Goal: Information Seeking & Learning: Find specific fact

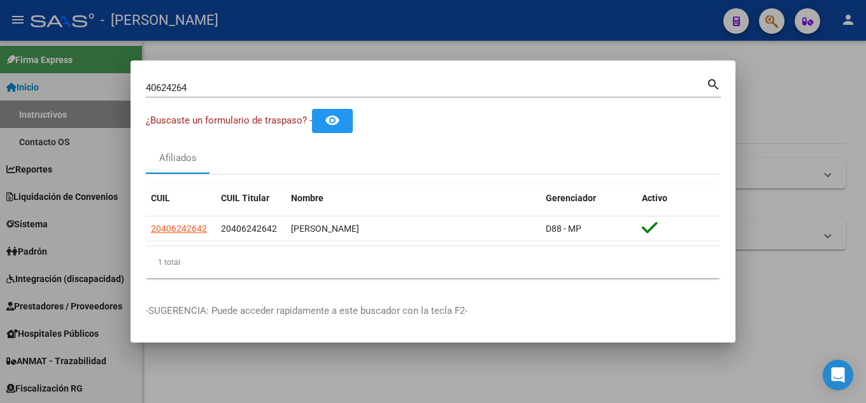
click at [138, 83] on mat-dialog-content "40624264 Buscar (apellido, dni, cuil, nro traspaso, cuit, obra social) search ¿…" at bounding box center [433, 182] width 605 height 213
click at [249, 92] on input "40624264" at bounding box center [426, 87] width 561 height 11
drag, startPoint x: 204, startPoint y: 87, endPoint x: 101, endPoint y: 87, distance: 103.8
click at [101, 87] on div "40624264 Buscar (apellido, dni, cuil, nro traspaso, cuit, obra social) search ¿…" at bounding box center [433, 201] width 866 height 403
paste input "34503760"
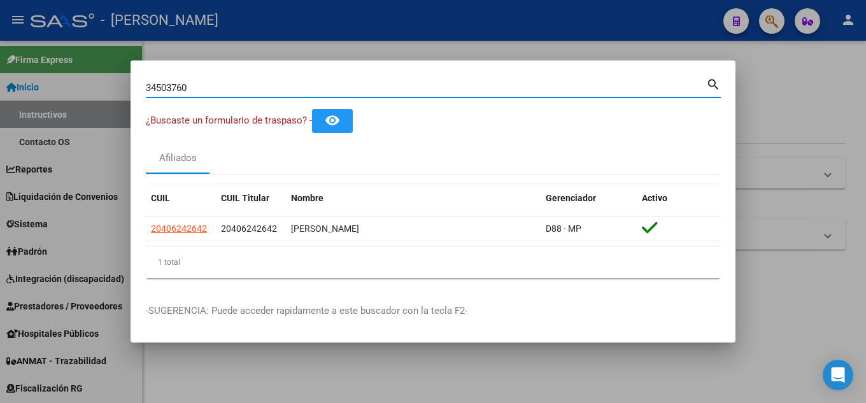
type input "34503760"
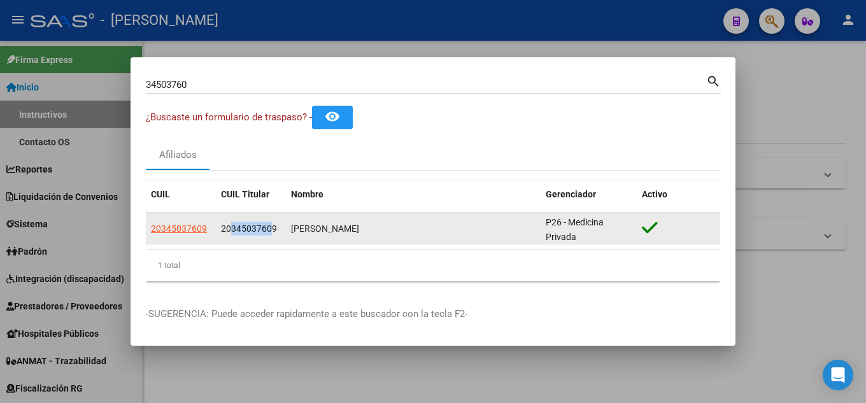
drag, startPoint x: 232, startPoint y: 232, endPoint x: 268, endPoint y: 230, distance: 35.7
click at [271, 230] on span "20345037609" at bounding box center [249, 229] width 56 height 10
copy span "34503760"
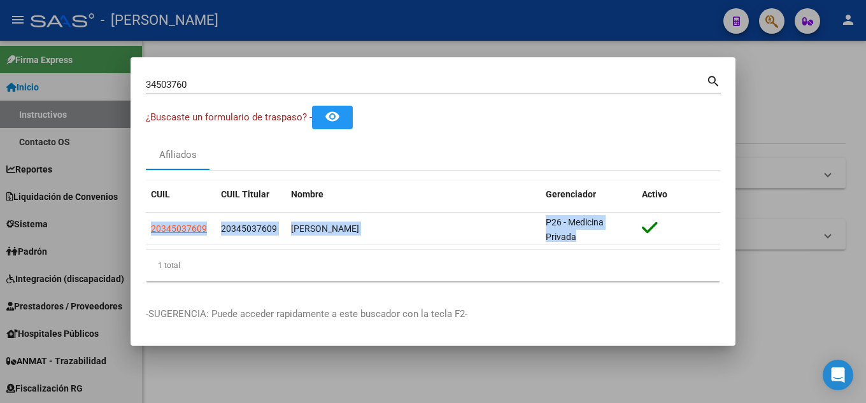
drag, startPoint x: 592, startPoint y: 238, endPoint x: 143, endPoint y: 228, distance: 448.5
click at [143, 228] on mat-dialog-content "34503760 Buscar (apellido, dni, cuil, nro traspaso, cuit, obra social) search ¿…" at bounding box center [433, 182] width 605 height 219
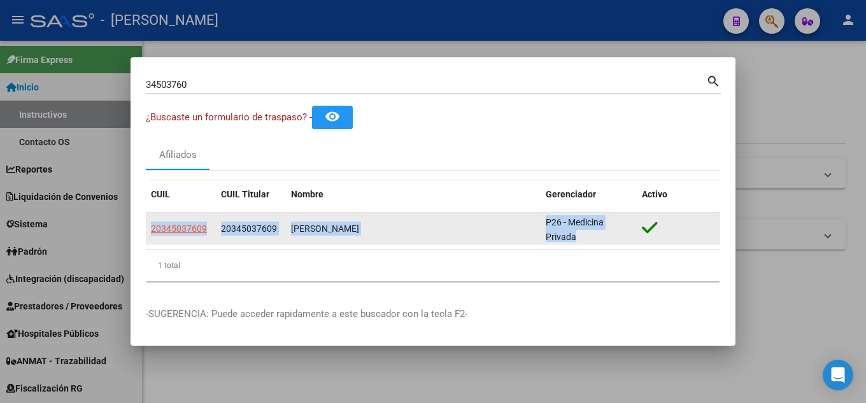
copy datatable-body-row "20345037609 20345037609 [PERSON_NAME] P26 - Medicina Privada"
